Goal: Use online tool/utility

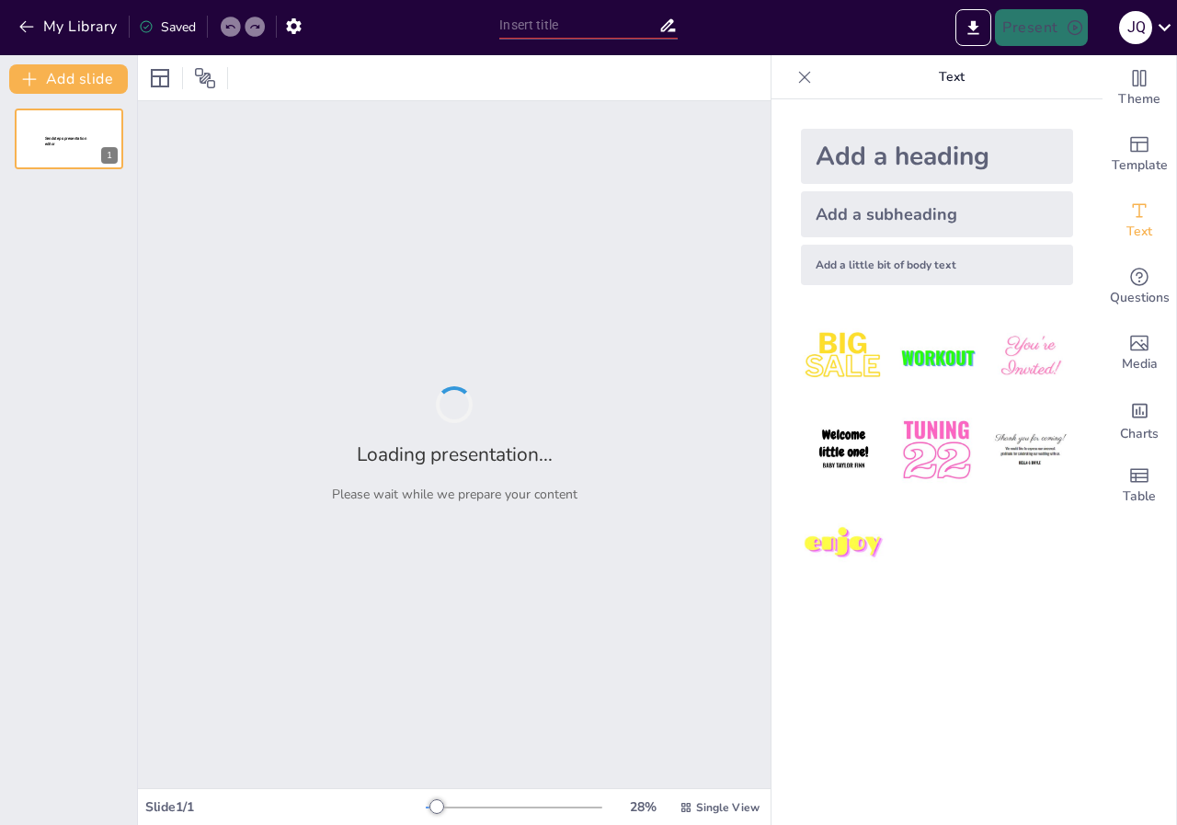
type input "La Cultura Maya: Historia y Legado"
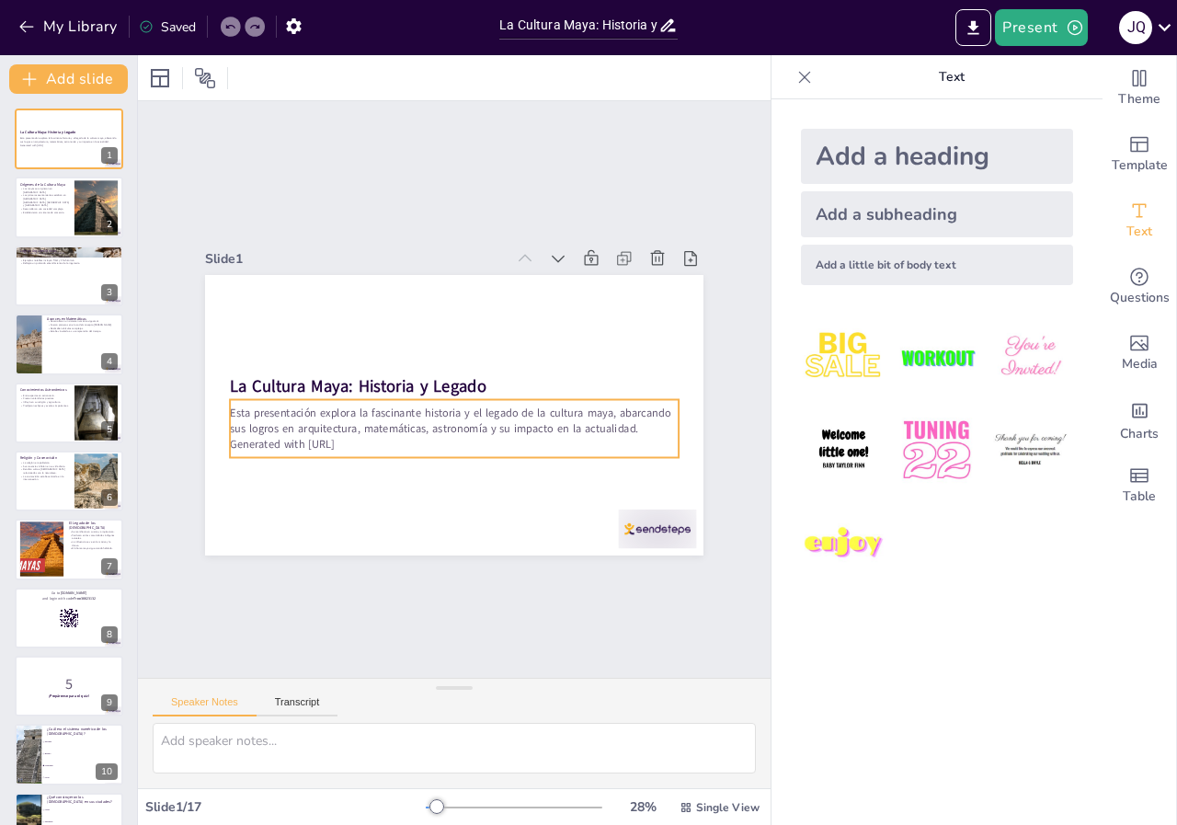
checkbox input "true"
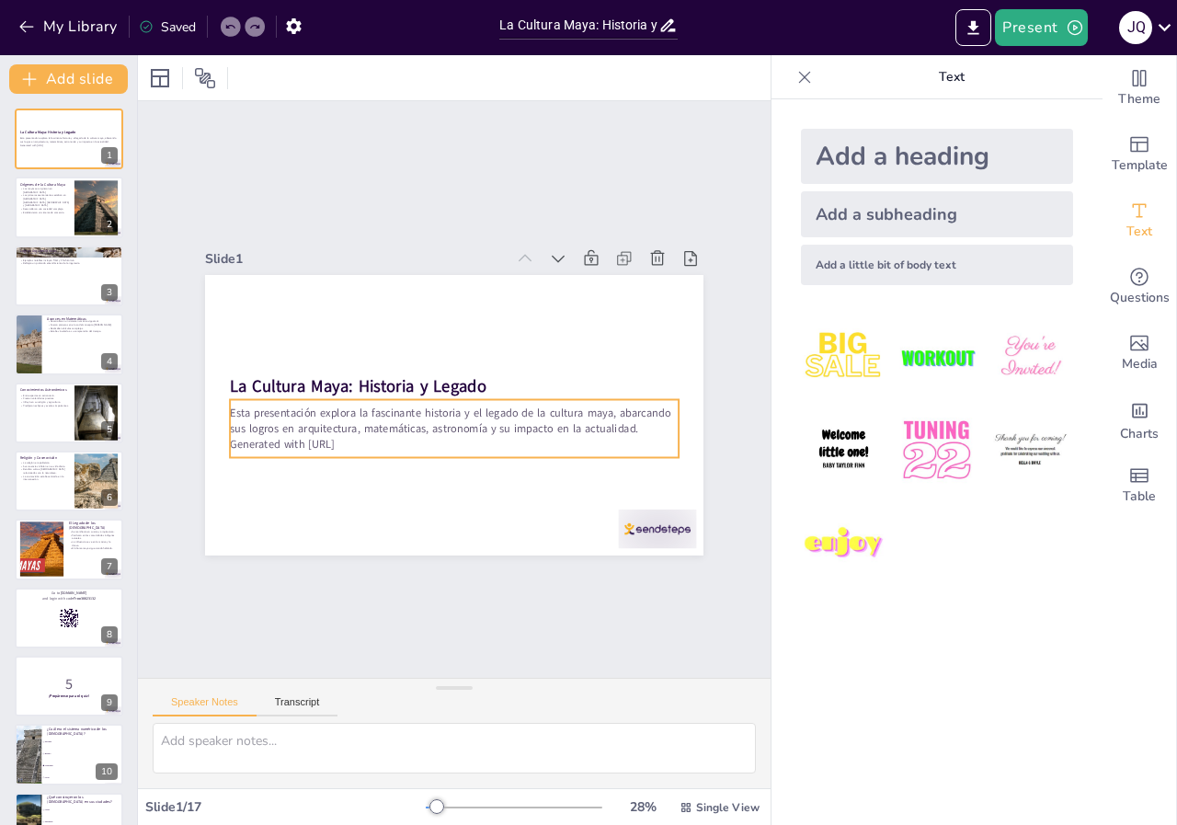
checkbox input "true"
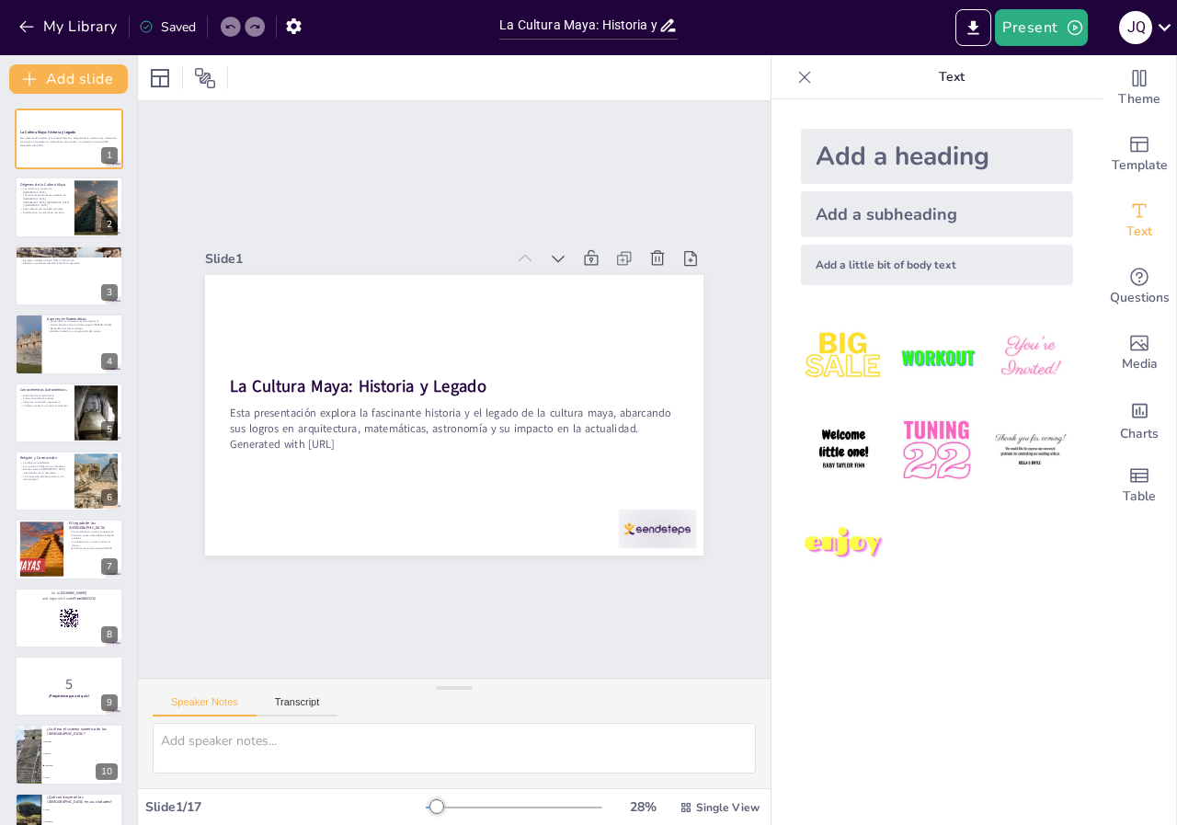
checkbox input "true"
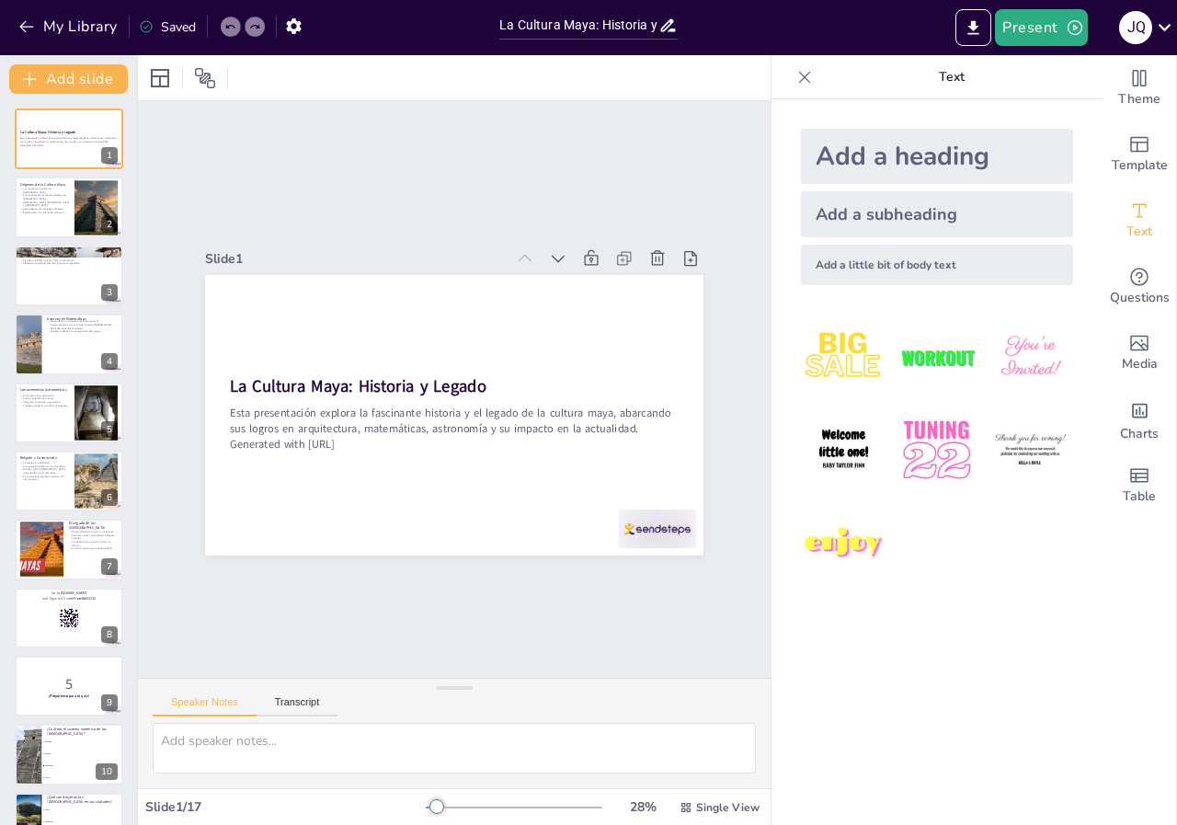
checkbox input "true"
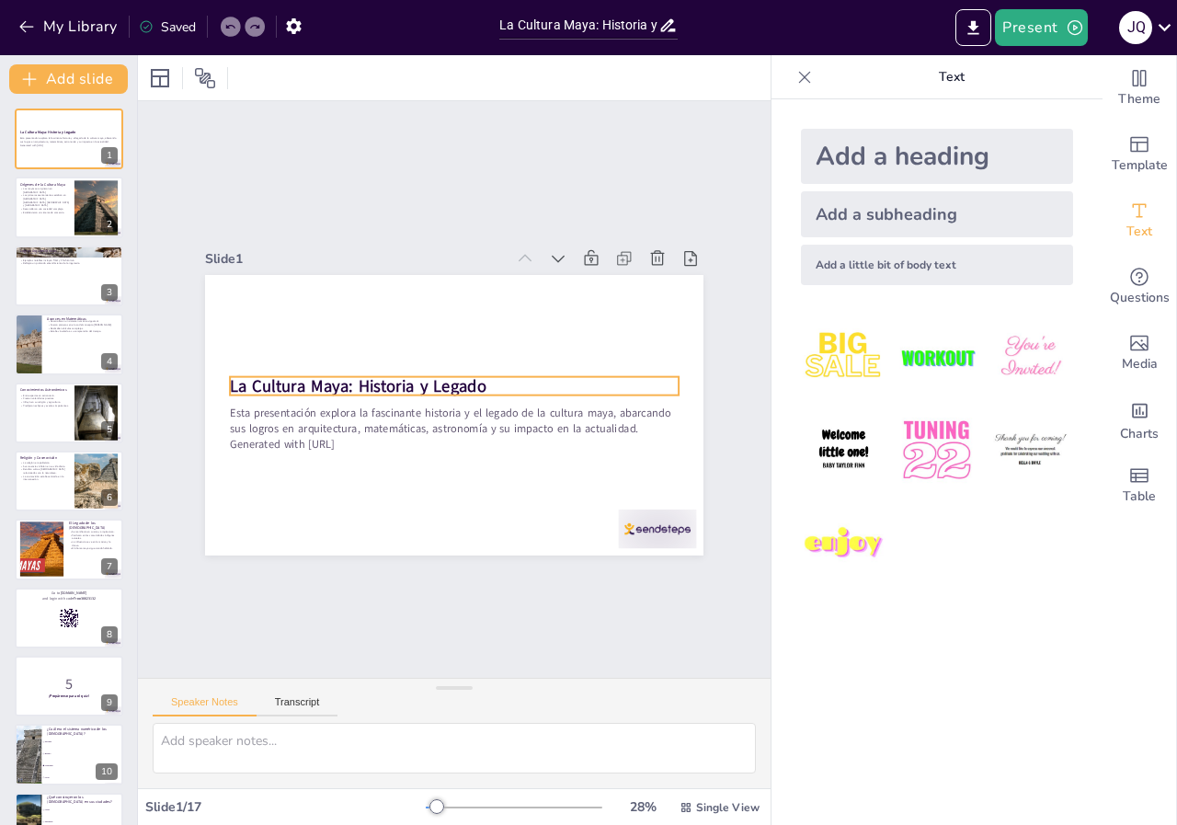
checkbox input "true"
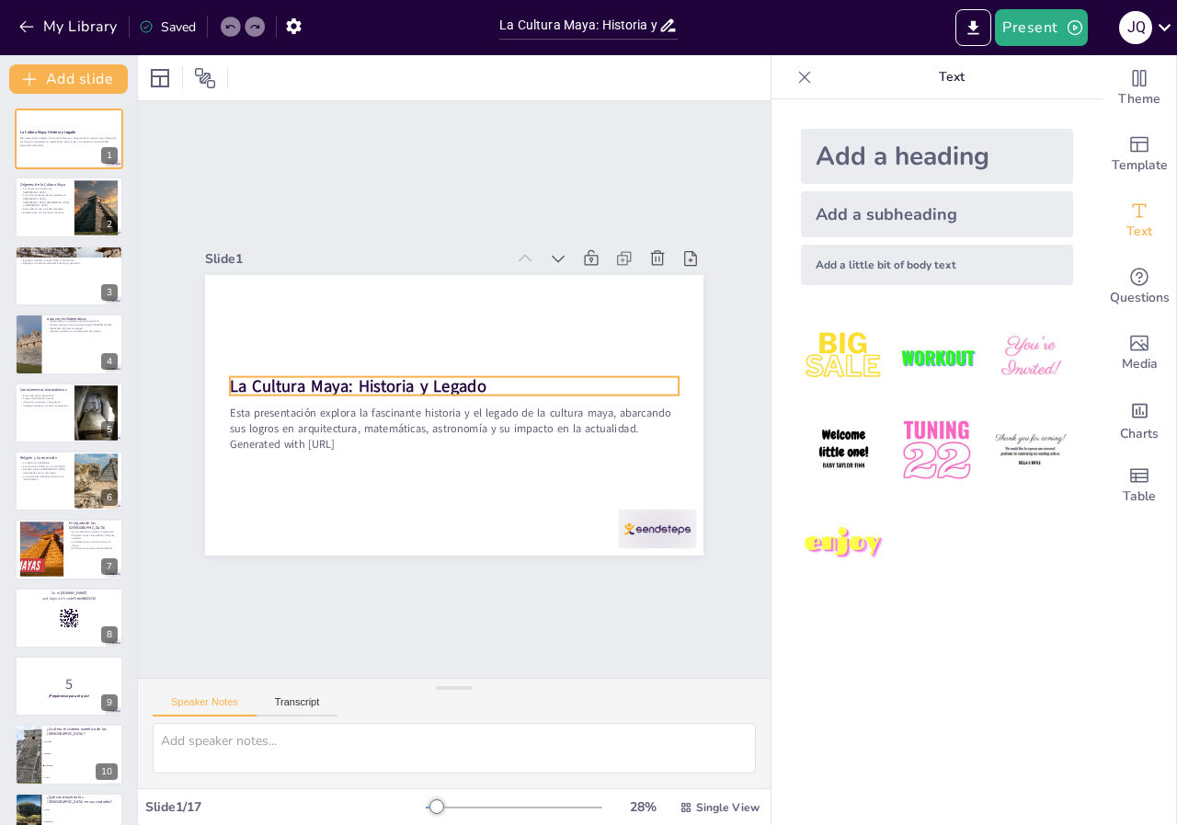
checkbox input "true"
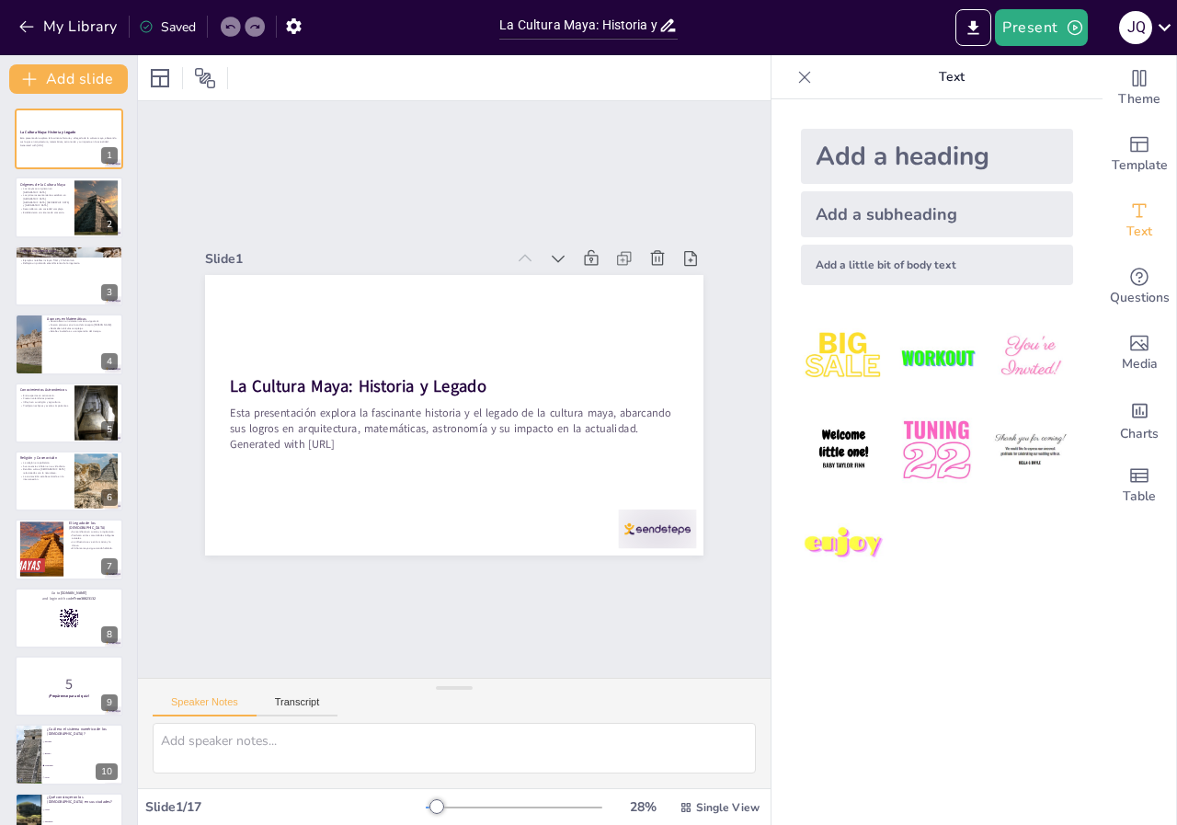
checkbox input "true"
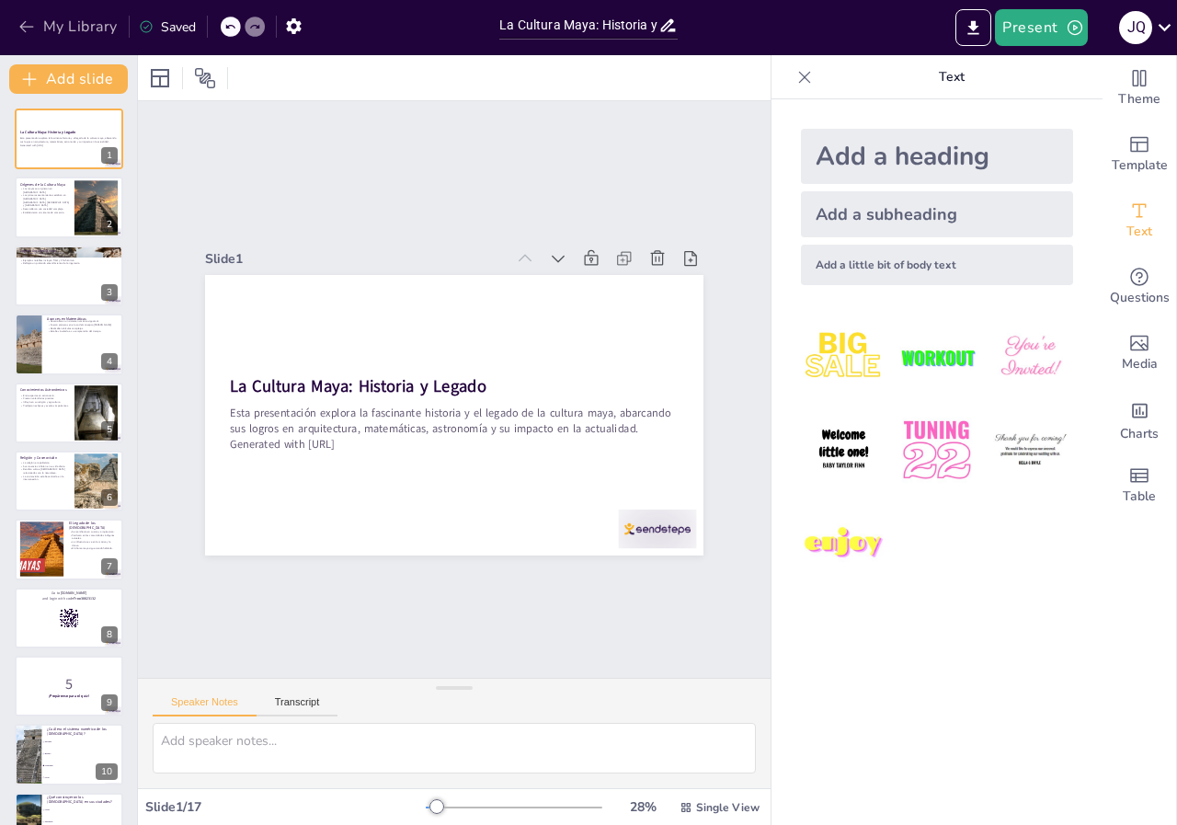
click at [82, 18] on button "My Library" at bounding box center [69, 26] width 111 height 29
